Goal: Check status: Check status

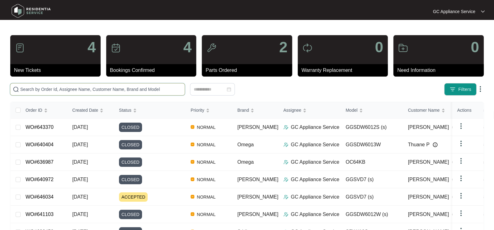
click at [138, 90] on input "text" at bounding box center [101, 89] width 162 height 7
paste input "642759"
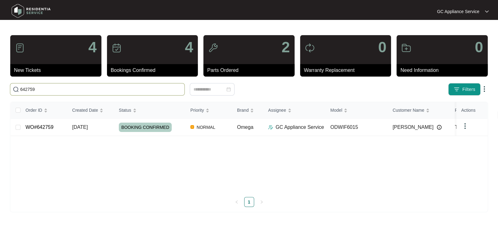
type input "642759"
click at [147, 129] on span "BOOKING CONFIRMED" at bounding box center [145, 127] width 53 height 9
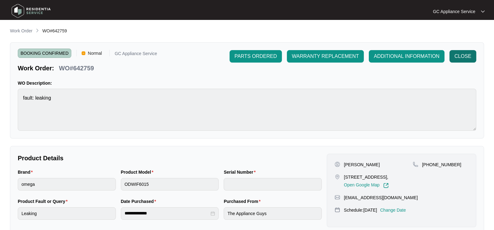
click at [466, 57] on span "CLOSE" at bounding box center [462, 56] width 17 height 7
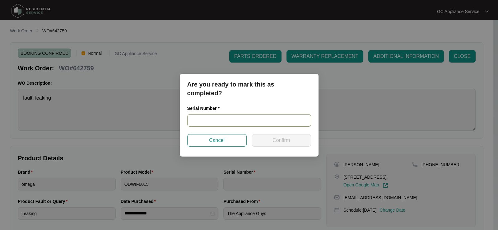
click at [237, 118] on input "text" at bounding box center [249, 120] width 124 height 12
click at [245, 117] on input "text" at bounding box center [249, 120] width 124 height 12
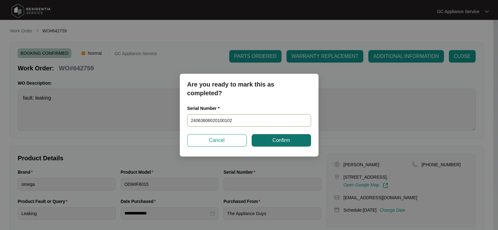
type input "24063606020100102"
click at [280, 138] on span "Confirm" at bounding box center [281, 140] width 17 height 7
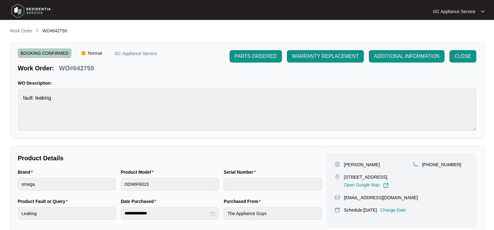
type input "24063606020100102"
